Goal: Transaction & Acquisition: Purchase product/service

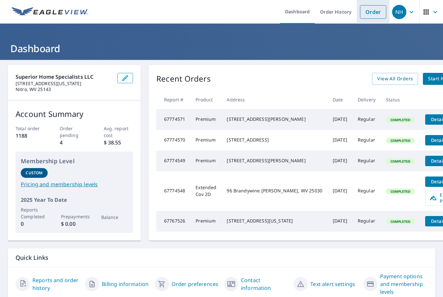
click at [378, 12] on link "Order" at bounding box center [373, 12] width 26 height 14
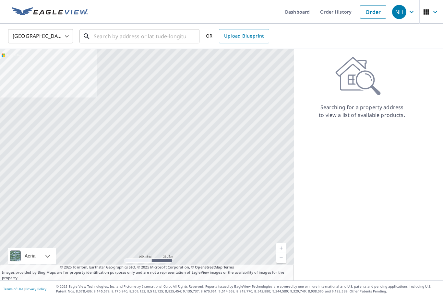
click at [166, 36] on input "text" at bounding box center [140, 36] width 92 height 18
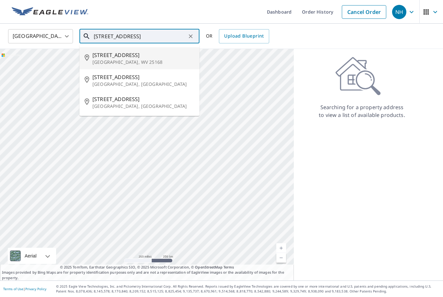
click at [107, 60] on p "[GEOGRAPHIC_DATA], WV 25168" at bounding box center [143, 62] width 102 height 6
type input "[STREET_ADDRESS]"
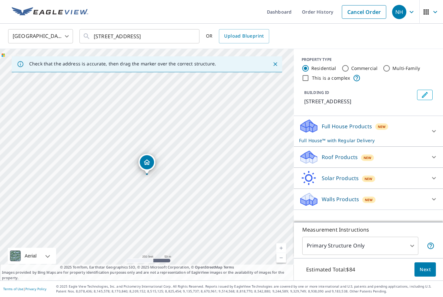
click at [431, 155] on icon at bounding box center [434, 157] width 8 height 8
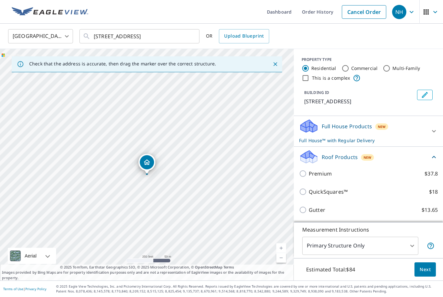
click at [305, 176] on input "Premium $37.8" at bounding box center [304, 174] width 10 height 8
checkbox input "true"
checkbox input "false"
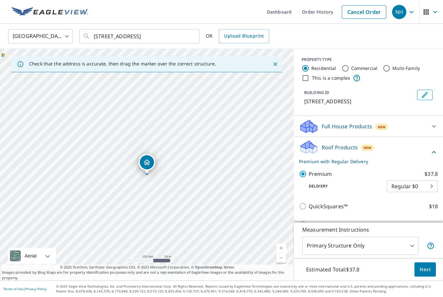
click at [432, 277] on button "Next" at bounding box center [424, 270] width 21 height 15
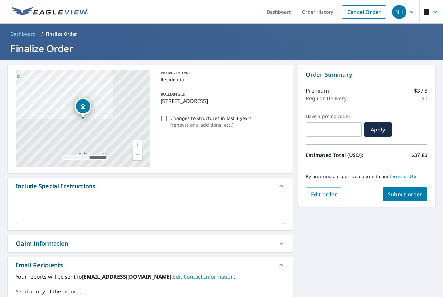
click at [409, 196] on span "Submit order" at bounding box center [405, 194] width 35 height 7
checkbox input "true"
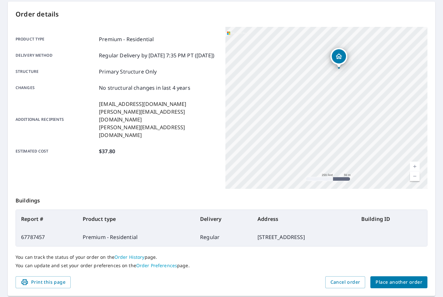
scroll to position [63, 0]
click at [409, 283] on span "Place another order" at bounding box center [398, 283] width 47 height 8
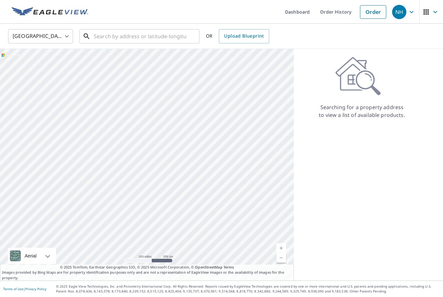
click at [180, 29] on input "text" at bounding box center [140, 36] width 92 height 18
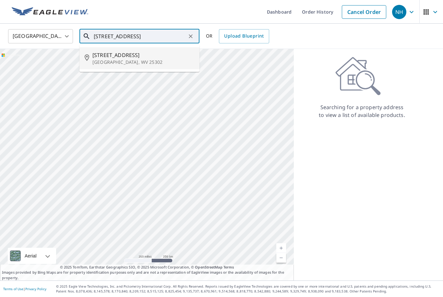
click at [149, 56] on span "316 Brynwood Dr" at bounding box center [143, 55] width 102 height 8
type input "316 Brynwood Dr Charleston, WV 25302"
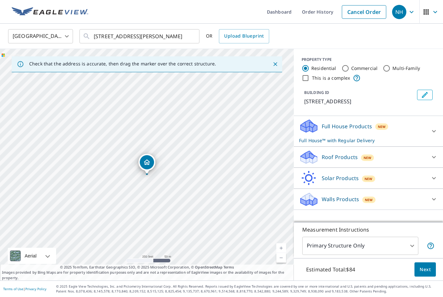
click at [433, 158] on icon at bounding box center [434, 157] width 4 height 2
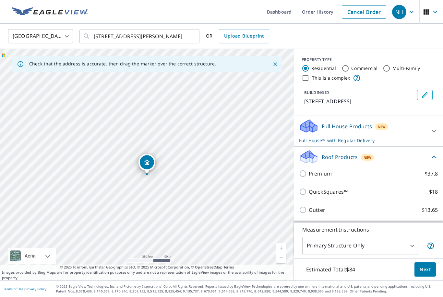
click at [303, 177] on input "Premium $37.8" at bounding box center [304, 174] width 10 height 8
checkbox input "true"
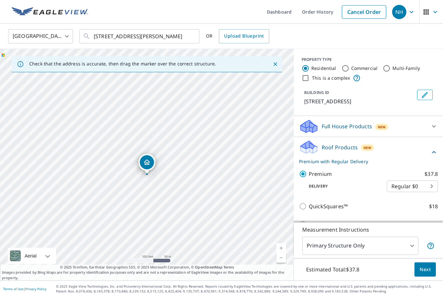
checkbox input "false"
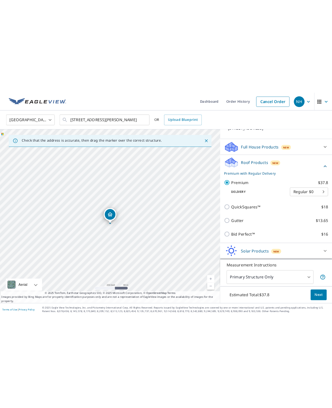
scroll to position [54, 0]
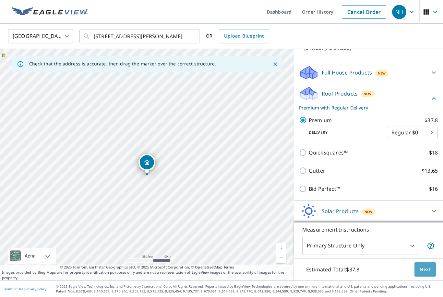
click at [424, 274] on span "Next" at bounding box center [424, 270] width 11 height 8
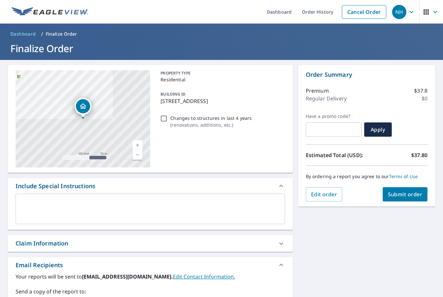
click at [410, 195] on span "Submit order" at bounding box center [405, 194] width 35 height 7
checkbox input "true"
